Goal: Task Accomplishment & Management: Manage account settings

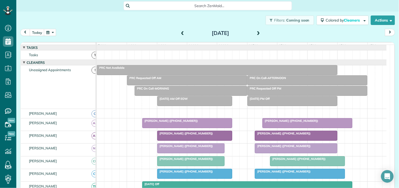
scroll to position [1, 0]
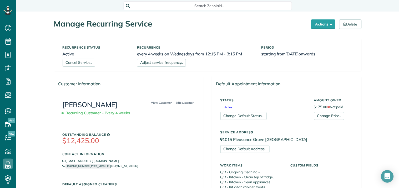
scroll to position [409, 0]
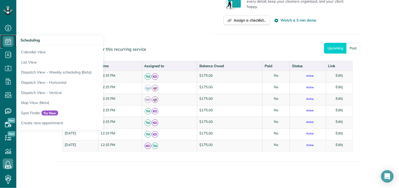
click at [10, 40] on icon at bounding box center [8, 41] width 11 height 11
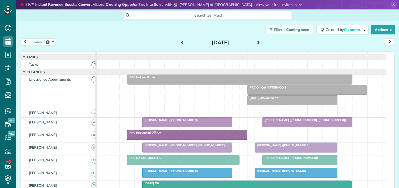
click at [392, 4] on use at bounding box center [393, 5] width 2 height 2
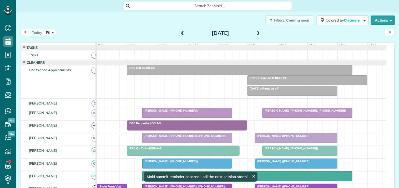
click at [128, 26] on div "Filters: Coming soon Colored by Cleaners Color by Cleaner Color by Team Color b…" at bounding box center [207, 20] width 382 height 17
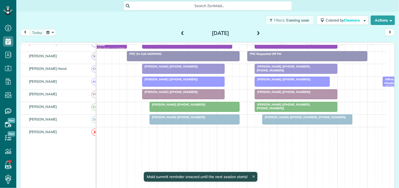
scroll to position [146, 0]
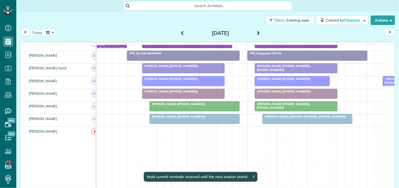
click at [51, 33] on button "button" at bounding box center [50, 32] width 12 height 7
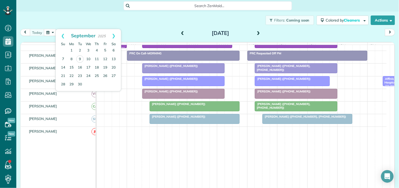
click at [150, 13] on div "Filters: Coming soon Colored by Cleaners Color by Cleaner Color by Team Color b…" at bounding box center [207, 20] width 382 height 17
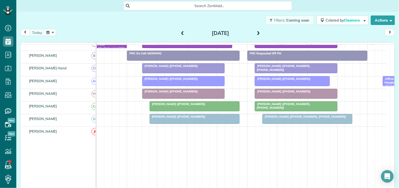
click at [155, 21] on div "Filters: Coming soon Colored by Cleaners Color by Cleaner Color by Team Color b…" at bounding box center [207, 20] width 382 height 17
click at [53, 34] on button "button" at bounding box center [50, 32] width 12 height 7
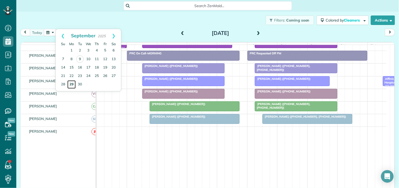
click at [72, 84] on link "29" at bounding box center [71, 84] width 8 height 8
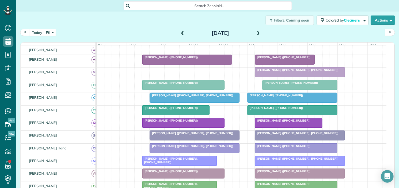
scroll to position [76, 0]
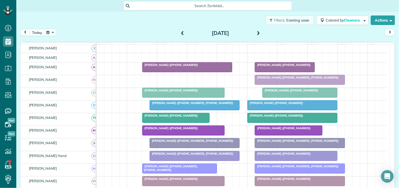
click at [109, 27] on div "Filters: Coming soon Colored by Cleaners Color by Cleaner Color by Team Color b…" at bounding box center [207, 20] width 382 height 17
click at [256, 32] on span at bounding box center [258, 33] width 6 height 5
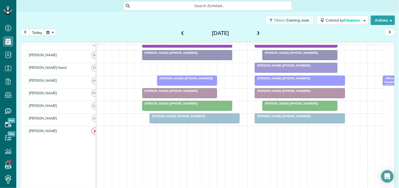
scroll to position [120, 0]
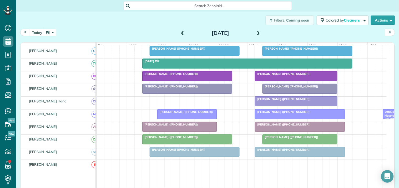
click at [257, 32] on span at bounding box center [258, 33] width 6 height 5
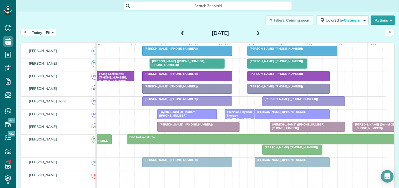
scroll to position [0, 0]
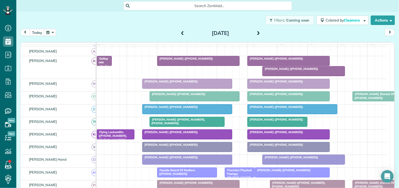
click at [257, 32] on span at bounding box center [258, 33] width 6 height 5
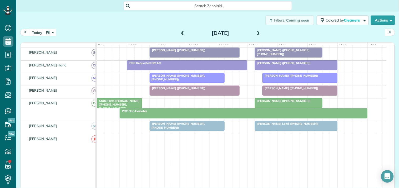
click at [257, 32] on span at bounding box center [258, 33] width 6 height 5
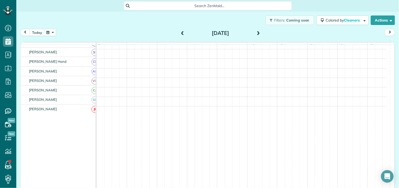
click at [162, 22] on div "Filters: Coming soon Colored by Cleaners Color by Cleaner Color by Team Color b…" at bounding box center [207, 20] width 382 height 17
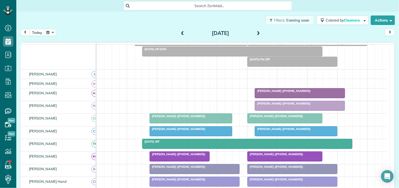
click at [125, 23] on div "Filters: Coming soon Colored by Cleaners Color by Cleaner Color by Team Color b…" at bounding box center [207, 20] width 382 height 17
drag, startPoint x: 106, startPoint y: 18, endPoint x: 104, endPoint y: 3, distance: 15.9
click at [106, 18] on div "Filters: Coming soon Colored by Cleaners Color by Cleaner Color by Team Color b…" at bounding box center [207, 20] width 382 height 17
click at [138, 22] on div "Filters: Coming soon Colored by Cleaners Color by Cleaner Color by Team Color b…" at bounding box center [207, 20] width 382 height 17
click at [118, 22] on div "Filters: Coming soon Colored by Cleaners Color by Cleaner Color by Team Color b…" at bounding box center [207, 20] width 382 height 17
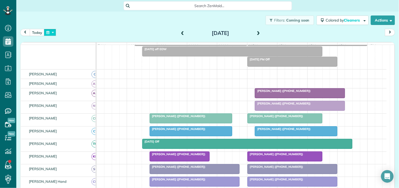
click at [51, 33] on button "button" at bounding box center [50, 32] width 12 height 7
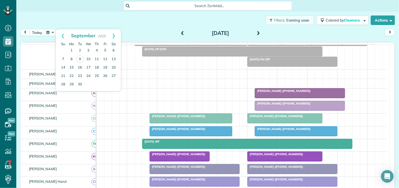
click at [169, 20] on div "Filters: Coming soon Colored by Cleaners Color by Cleaner Color by Team Color b…" at bounding box center [207, 20] width 382 height 17
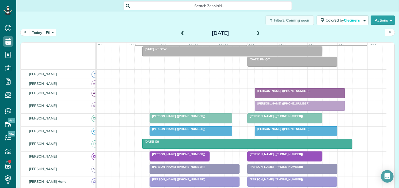
click at [51, 31] on button "button" at bounding box center [50, 32] width 12 height 7
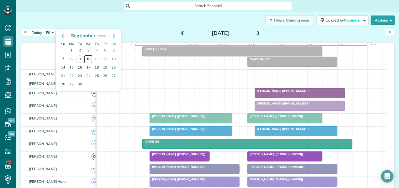
click at [89, 56] on link "10" at bounding box center [88, 59] width 8 height 8
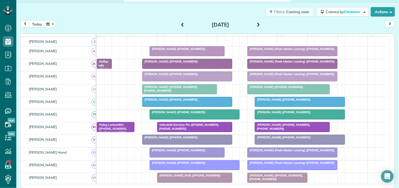
click at [124, 13] on div "Filters: Coming soon Colored by Cleaners Color by Cleaner Color by Team Color b…" at bounding box center [207, 11] width 382 height 17
click at [50, 24] on button "button" at bounding box center [50, 23] width 12 height 7
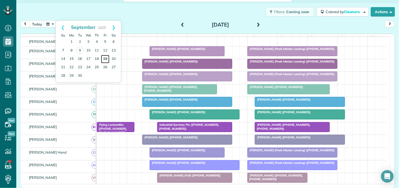
drag, startPoint x: 105, startPoint y: 57, endPoint x: 108, endPoint y: 59, distance: 4.1
click at [105, 57] on link "19" at bounding box center [105, 59] width 8 height 8
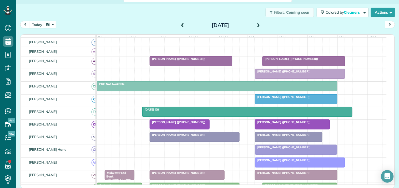
scroll to position [34, 0]
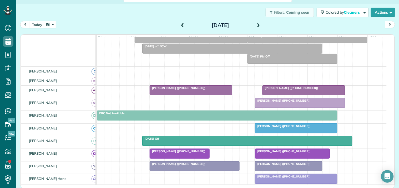
click at [54, 24] on button "button" at bounding box center [50, 24] width 12 height 7
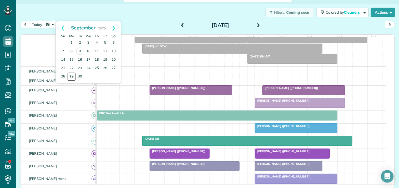
click at [73, 75] on link "29" at bounding box center [71, 77] width 8 height 8
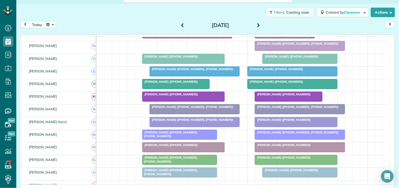
scroll to position [101, 0]
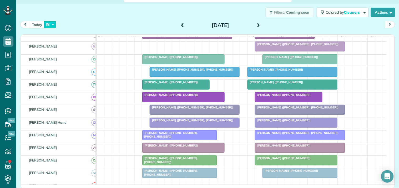
click at [49, 24] on button "button" at bounding box center [50, 24] width 12 height 7
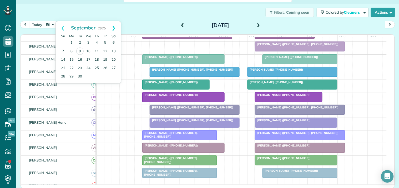
click at [115, 27] on link "Next" at bounding box center [113, 27] width 14 height 13
drag, startPoint x: 72, startPoint y: 50, endPoint x: 79, endPoint y: 52, distance: 6.9
click at [72, 49] on link "6" at bounding box center [71, 51] width 8 height 8
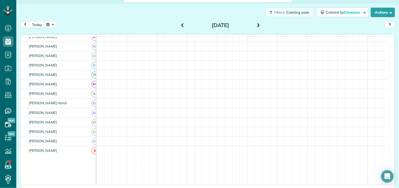
scroll to position [94, 0]
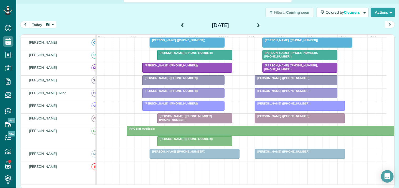
click at [134, 18] on div "Filters: Coming soon Colored by Cleaners Color by Cleaner Color by Team Color b…" at bounding box center [207, 12] width 382 height 17
click at [50, 24] on button "button" at bounding box center [50, 24] width 12 height 7
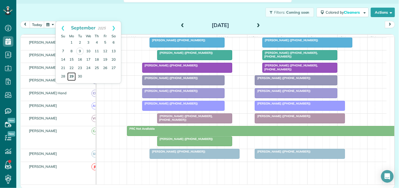
click at [72, 75] on link "29" at bounding box center [71, 77] width 8 height 8
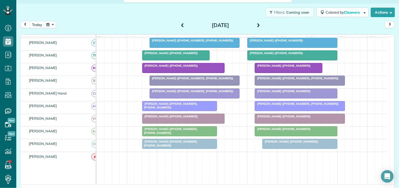
click at [141, 14] on div "Filters: Coming soon Colored by Cleaners Color by Cleaner Color by Team Color b…" at bounding box center [207, 12] width 382 height 17
click at [139, 17] on div "Filters: Coming soon Colored by Cleaners Color by Cleaner Color by Team Color b…" at bounding box center [207, 12] width 382 height 17
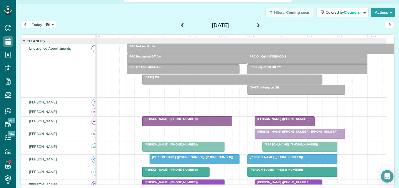
click at [140, 17] on div "Filters: Coming soon Colored by Cleaners Color by Cleaner Color by Team Color b…" at bounding box center [207, 12] width 382 height 17
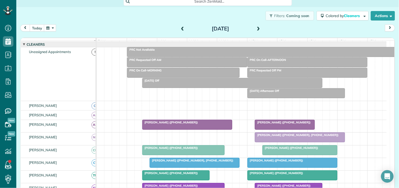
scroll to position [0, 0]
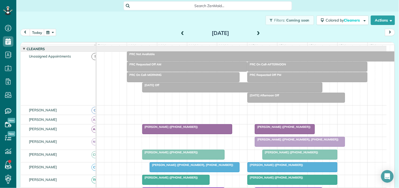
click at [172, 6] on span "Search ZenMaid…" at bounding box center [210, 5] width 160 height 5
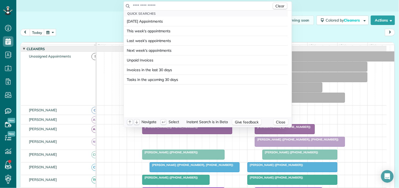
click at [172, 6] on input "text" at bounding box center [202, 5] width 139 height 5
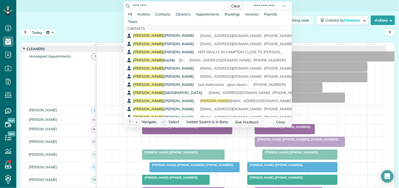
type input "*********"
click at [232, 6] on span "Clear" at bounding box center [235, 6] width 9 height 5
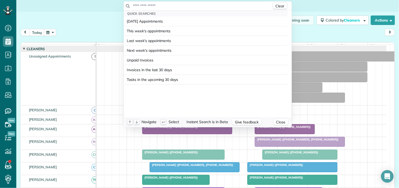
click at [106, 20] on html "Dashboard Scheduling Calendar View List View Dispatch View - Weekly scheduling …" at bounding box center [199, 94] width 399 height 188
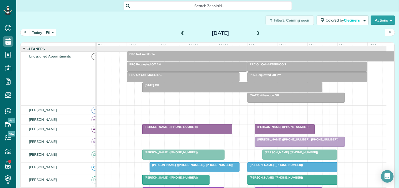
click at [132, 28] on div "Filters: Coming soon Colored by Cleaners Color by Cleaner Color by Team Color b…" at bounding box center [207, 20] width 382 height 17
click at [36, 34] on button "today" at bounding box center [37, 32] width 15 height 7
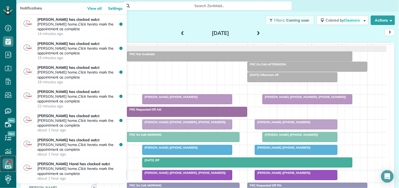
click at [9, 162] on link at bounding box center [8, 164] width 16 height 16
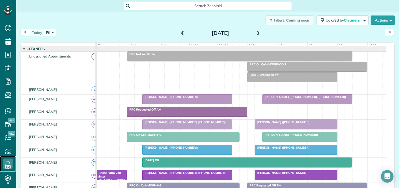
click at [288, 124] on span "[PERSON_NAME] ([PHONE_NUMBER])" at bounding box center [282, 122] width 56 height 4
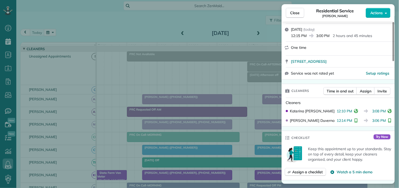
scroll to position [29, 0]
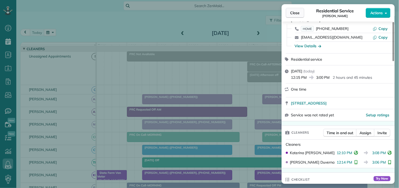
click at [295, 14] on span "Close" at bounding box center [294, 12] width 9 height 5
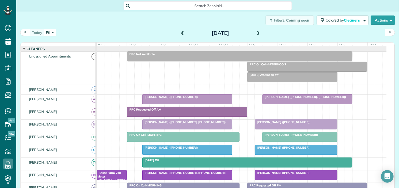
click at [257, 32] on span at bounding box center [258, 33] width 6 height 5
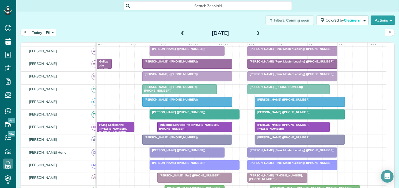
scroll to position [43, 0]
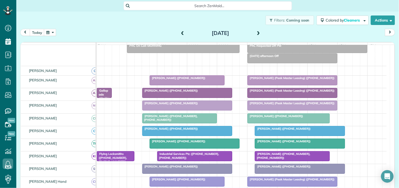
click at [286, 80] on div "Ben Lisicia (Peak Master Leasing) (+14707471001)" at bounding box center [292, 78] width 87 height 4
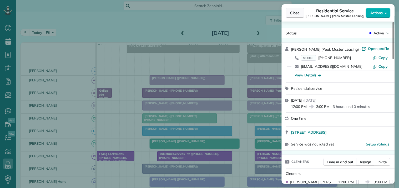
click at [295, 12] on span "Close" at bounding box center [294, 12] width 9 height 5
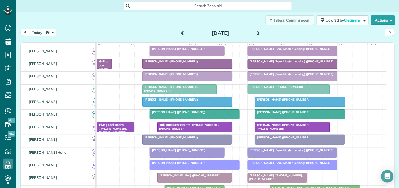
scroll to position [43, 0]
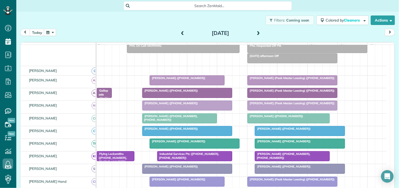
click at [181, 34] on span at bounding box center [182, 33] width 6 height 5
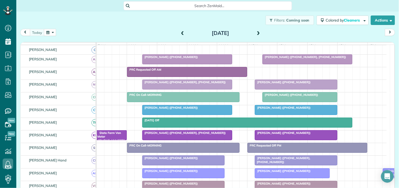
scroll to position [96, 0]
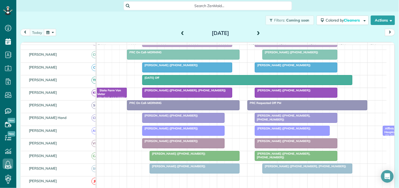
click at [179, 30] on span at bounding box center [182, 33] width 6 height 8
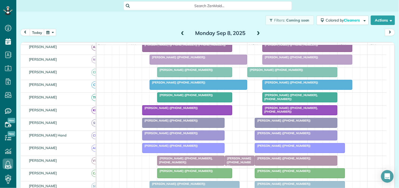
scroll to position [91, 0]
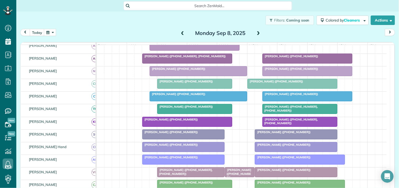
click at [180, 32] on span at bounding box center [182, 33] width 6 height 5
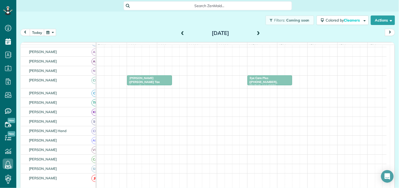
scroll to position [43, 0]
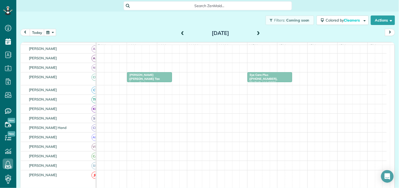
click at [255, 31] on span at bounding box center [258, 33] width 6 height 5
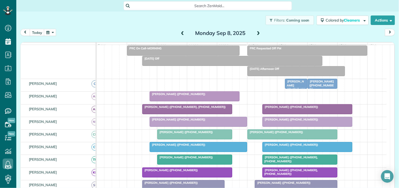
scroll to position [91, 0]
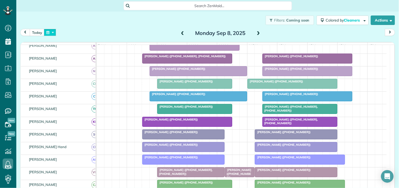
click at [49, 30] on button "button" at bounding box center [50, 32] width 12 height 7
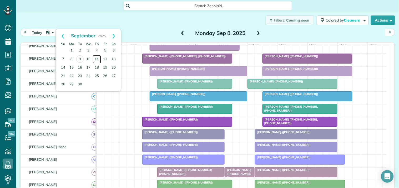
click at [98, 57] on link "11" at bounding box center [96, 59] width 8 height 8
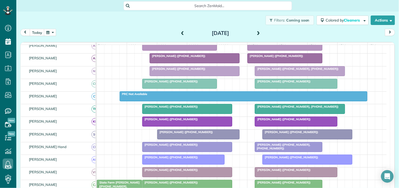
scroll to position [52, 0]
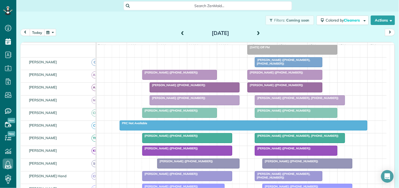
click at [38, 33] on button "today" at bounding box center [37, 32] width 15 height 7
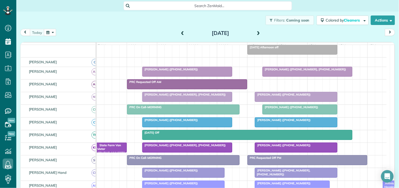
click at [255, 31] on span at bounding box center [258, 33] width 6 height 5
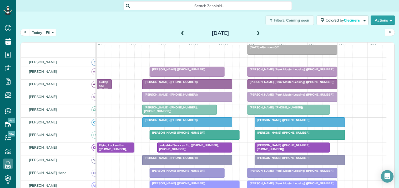
click at [281, 71] on span "Ben Lisicia (Peak Master Leasing) (+14707471001)" at bounding box center [291, 70] width 88 height 4
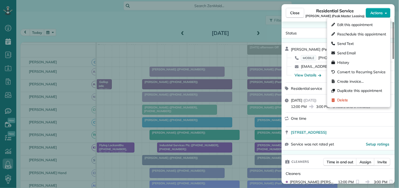
click at [376, 12] on span "Actions" at bounding box center [376, 12] width 13 height 5
click at [352, 22] on span "Edit this appointment" at bounding box center [354, 24] width 35 height 5
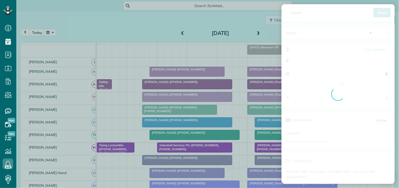
type input "**********"
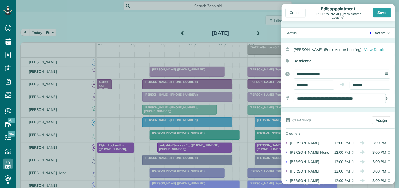
click at [377, 33] on div "Active" at bounding box center [379, 32] width 11 height 5
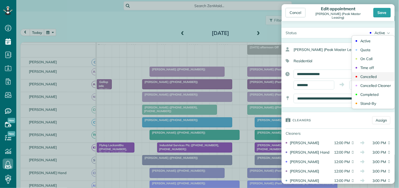
click at [363, 75] on div "Cancelled" at bounding box center [368, 77] width 17 height 4
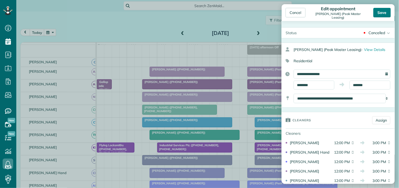
click at [384, 12] on div "Save" at bounding box center [381, 12] width 17 height 9
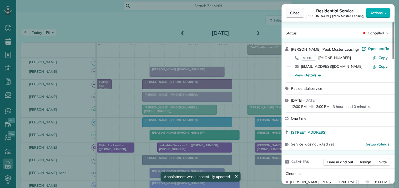
click at [295, 12] on span "Close" at bounding box center [294, 12] width 9 height 5
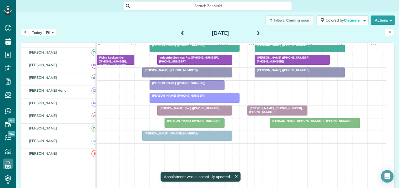
scroll to position [139, 0]
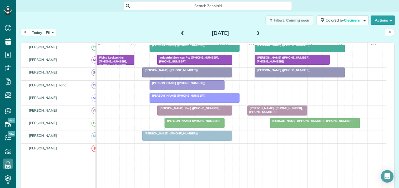
click at [51, 32] on button "button" at bounding box center [50, 32] width 12 height 7
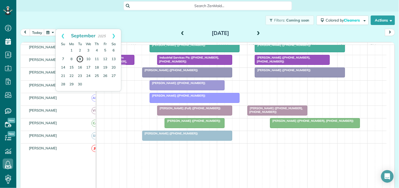
click at [80, 59] on link "9" at bounding box center [79, 58] width 7 height 7
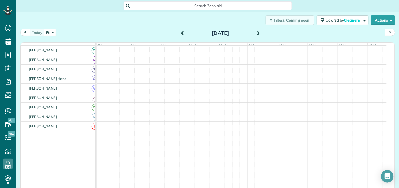
scroll to position [126, 0]
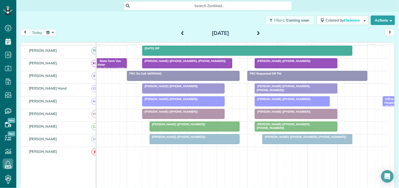
click at [178, 32] on div "[DATE]" at bounding box center [220, 33] width 84 height 8
click at [179, 32] on span at bounding box center [182, 33] width 6 height 5
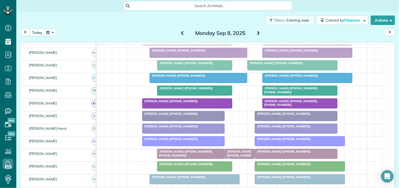
scroll to position [91, 0]
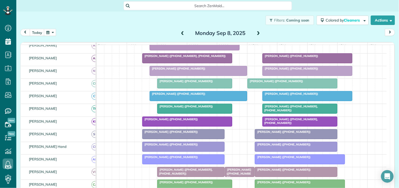
click at [51, 32] on button "button" at bounding box center [50, 32] width 12 height 7
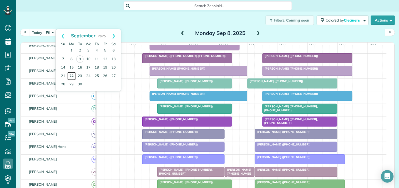
click at [72, 75] on link "22" at bounding box center [71, 76] width 8 height 8
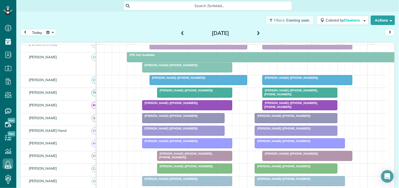
scroll to position [49, 0]
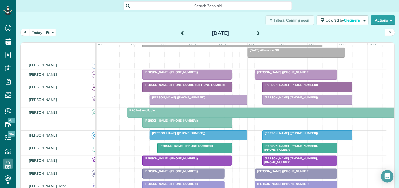
click at [50, 33] on button "button" at bounding box center [50, 32] width 12 height 7
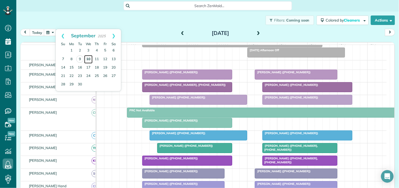
click at [89, 58] on link "10" at bounding box center [88, 59] width 8 height 8
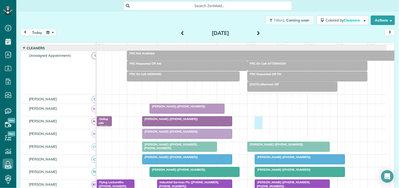
click at [256, 125] on div "Brad Bielen (+14045431914) Gallopade (+16786411860, +17706314222)" at bounding box center [242, 123] width 290 height 12
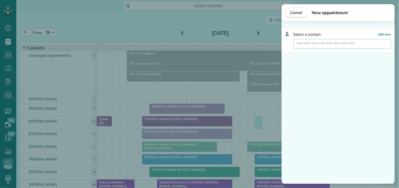
click at [308, 43] on input "text" at bounding box center [342, 43] width 98 height 9
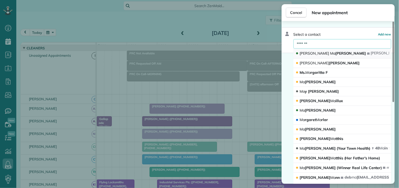
type input "*******"
click at [308, 51] on div "Jake Ma rullo" at bounding box center [330, 54] width 71 height 6
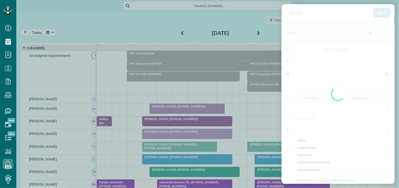
type input "**********"
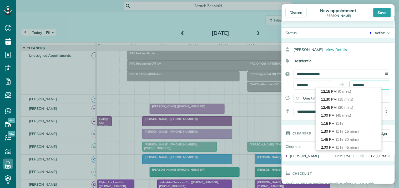
click at [364, 83] on input "********" at bounding box center [369, 85] width 41 height 9
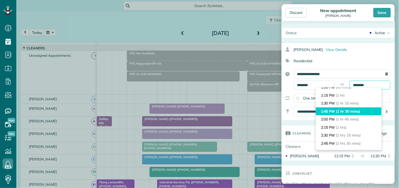
scroll to position [58, 0]
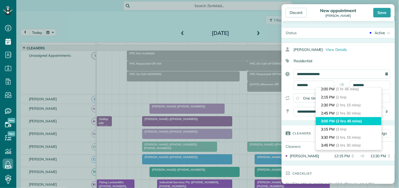
type input "*******"
click at [338, 121] on span "(2 hrs 45 mins)" at bounding box center [349, 121] width 26 height 5
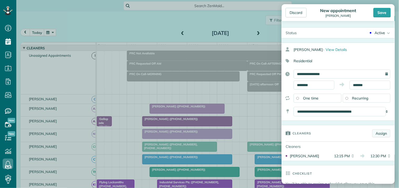
click at [378, 136] on link "Assign" at bounding box center [381, 134] width 18 height 8
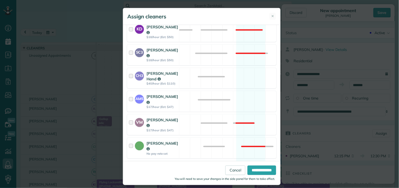
scroll to position [238, 0]
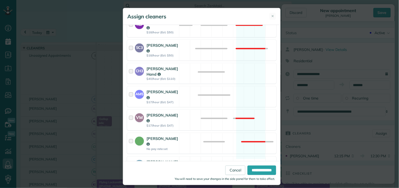
click at [247, 157] on div "SM3 Shae Morris $19/hour (Est: $52) Available" at bounding box center [201, 167] width 149 height 21
click at [256, 171] on input "**********" at bounding box center [261, 170] width 29 height 9
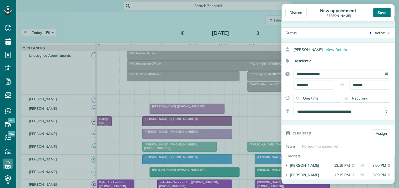
click at [384, 13] on div "Save" at bounding box center [381, 12] width 17 height 9
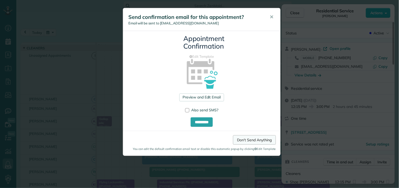
click at [253, 140] on link "Don't Send Anything" at bounding box center [254, 139] width 43 height 9
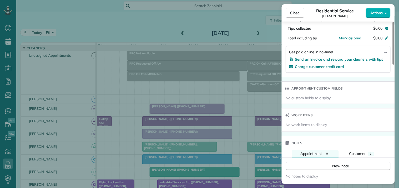
scroll to position [379, 0]
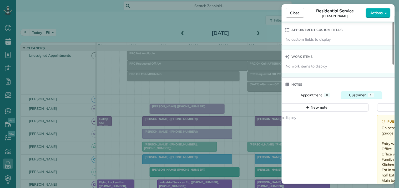
click at [363, 93] on div "Customer" at bounding box center [357, 94] width 17 height 5
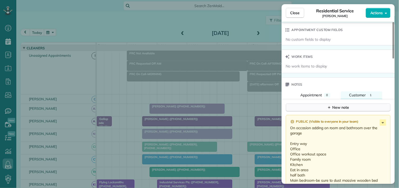
click at [333, 108] on div "New note" at bounding box center [338, 108] width 22 height 6
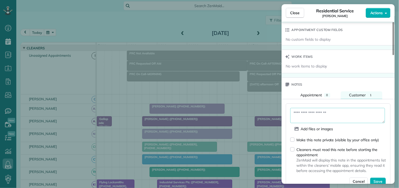
click at [323, 115] on textarea at bounding box center [337, 115] width 95 height 15
click at [310, 114] on textarea "**********" at bounding box center [337, 115] width 95 height 15
click at [379, 115] on textarea "**********" at bounding box center [337, 115] width 95 height 15
click at [337, 114] on textarea "**********" at bounding box center [337, 115] width 95 height 15
click at [326, 122] on textarea "**********" at bounding box center [337, 115] width 95 height 15
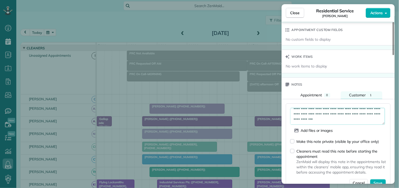
scroll to position [0, 0]
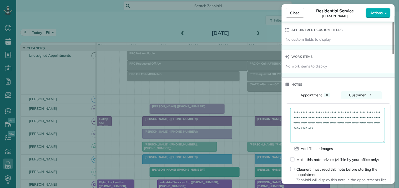
drag, startPoint x: 384, startPoint y: 123, endPoint x: 379, endPoint y: 142, distance: 20.3
click at [379, 142] on textarea "**********" at bounding box center [337, 125] width 95 height 35
click at [315, 124] on textarea "**********" at bounding box center [337, 125] width 95 height 35
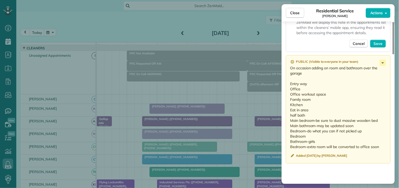
scroll to position [535, 0]
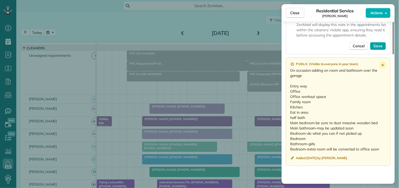
type textarea "**********"
click at [378, 48] on span "Save" at bounding box center [377, 45] width 9 height 5
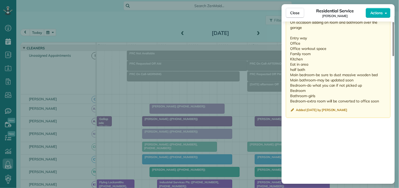
scroll to position [126, 0]
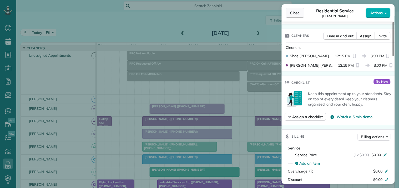
click at [296, 14] on span "Close" at bounding box center [294, 12] width 9 height 5
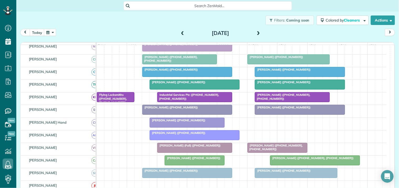
scroll to position [73, 0]
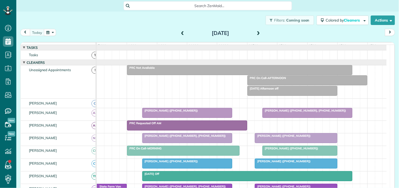
scroll to position [2, 2]
click at [255, 31] on span at bounding box center [258, 33] width 6 height 5
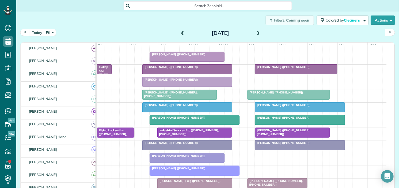
scroll to position [58, 0]
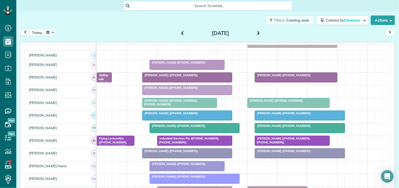
click at [53, 30] on button "button" at bounding box center [50, 32] width 12 height 7
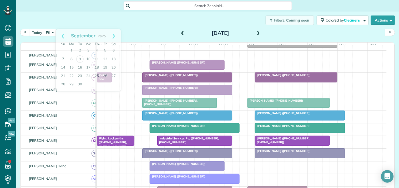
click at [153, 26] on div "Filters: Coming soon Colored by Cleaners Color by Cleaner Color by Team Color b…" at bounding box center [207, 20] width 382 height 17
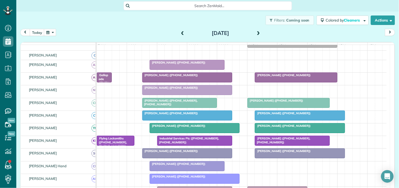
click at [168, 3] on span "Search ZenMaid…" at bounding box center [210, 5] width 160 height 5
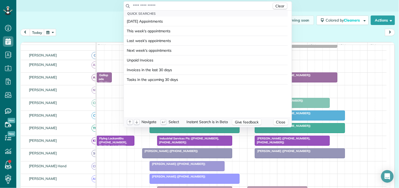
click at [168, 4] on input "text" at bounding box center [202, 5] width 139 height 5
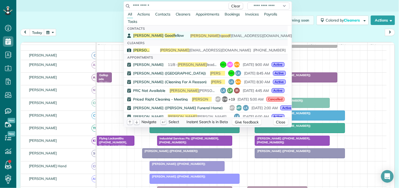
type input "**********"
click at [156, 32] on link "Lynda Goodf ellow lynda t goodf ellow@gmail.com (404) 345-3160" at bounding box center [206, 36] width 164 height 8
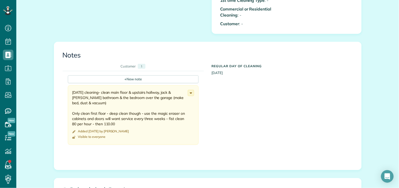
scroll to position [399, 0]
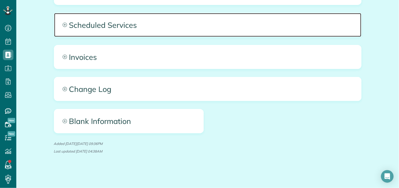
click at [63, 24] on icon at bounding box center [65, 25] width 4 height 4
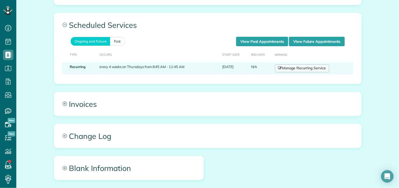
click at [302, 66] on link "Manage Recurring Service" at bounding box center [302, 68] width 54 height 8
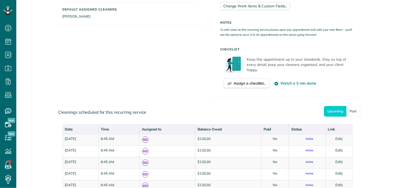
scroll to position [2, 2]
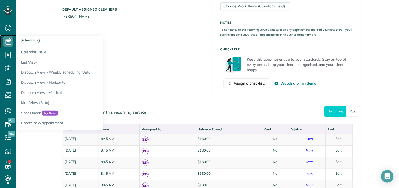
click at [7, 39] on use at bounding box center [9, 41] width 6 height 6
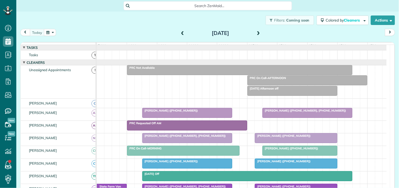
scroll to position [2, 2]
click at [257, 32] on span at bounding box center [258, 33] width 6 height 5
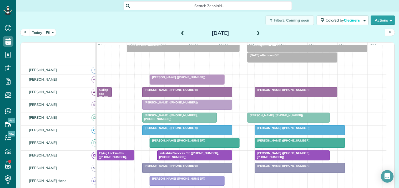
scroll to position [88, 0]
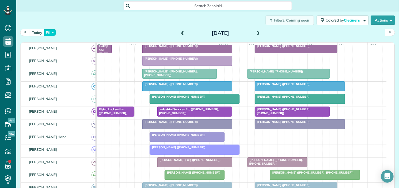
click at [49, 32] on button "button" at bounding box center [50, 32] width 12 height 7
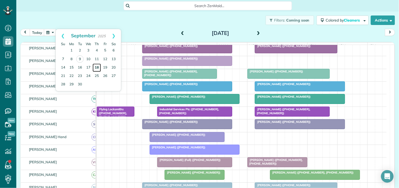
click at [97, 66] on link "18" at bounding box center [96, 68] width 8 height 8
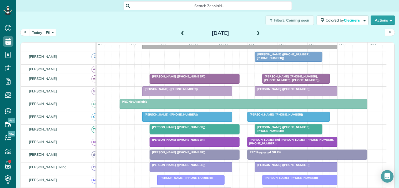
scroll to position [74, 0]
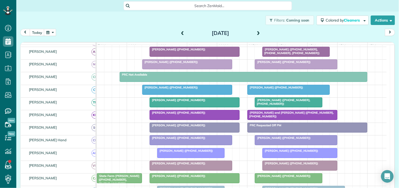
click at [50, 33] on button "button" at bounding box center [50, 32] width 12 height 7
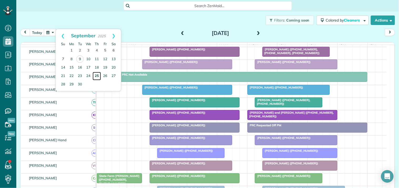
click at [95, 75] on link "25" at bounding box center [96, 76] width 8 height 8
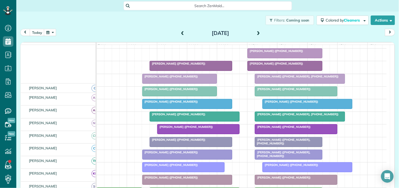
scroll to position [124, 0]
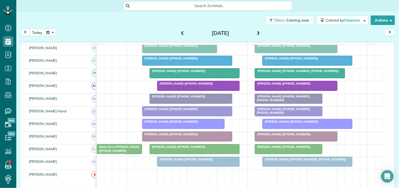
click at [179, 31] on span at bounding box center [182, 33] width 6 height 8
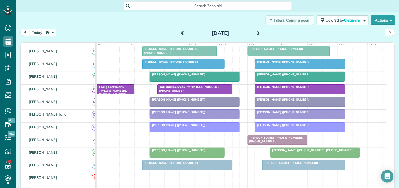
scroll to position [78, 0]
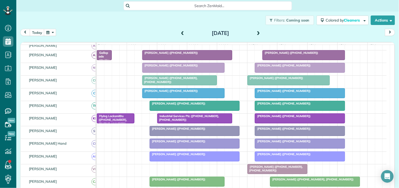
click at [256, 31] on span at bounding box center [258, 33] width 6 height 5
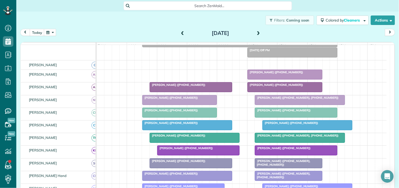
scroll to position [0, 0]
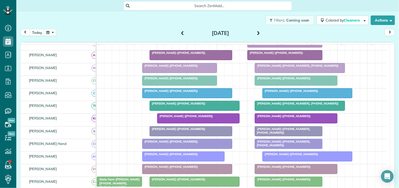
click at [257, 29] on span at bounding box center [258, 33] width 6 height 8
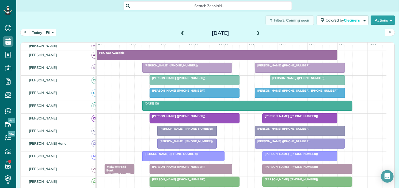
click at [179, 32] on span at bounding box center [182, 33] width 6 height 5
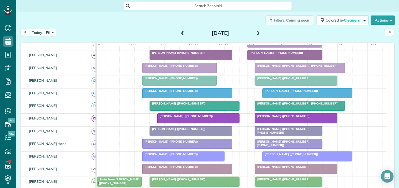
click at [169, 105] on span "[PERSON_NAME] ([PHONE_NUMBER])" at bounding box center [177, 104] width 56 height 4
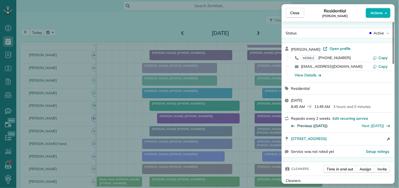
click at [313, 126] on span "Previous ([DATE])" at bounding box center [312, 125] width 30 height 5
click at [295, 13] on span "Close" at bounding box center [294, 12] width 9 height 5
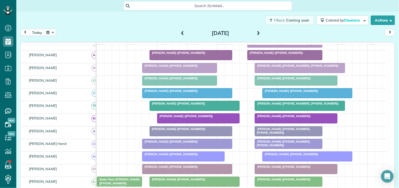
click at [52, 32] on button "button" at bounding box center [50, 32] width 12 height 7
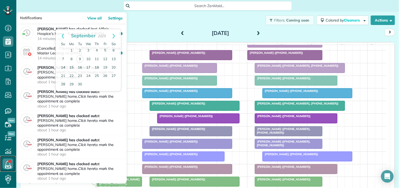
click at [9, 159] on icon at bounding box center [8, 164] width 11 height 11
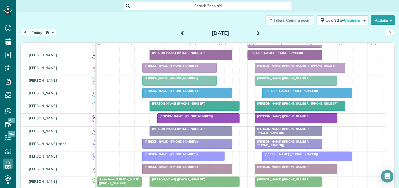
click at [53, 32] on button "button" at bounding box center [50, 32] width 12 height 7
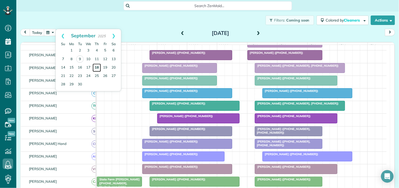
click at [97, 67] on link "18" at bounding box center [96, 68] width 8 height 8
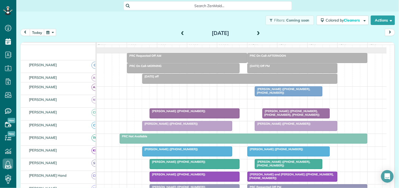
scroll to position [12, 0]
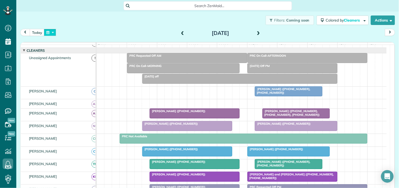
click at [50, 33] on button "button" at bounding box center [50, 32] width 12 height 7
